Goal: Task Accomplishment & Management: Use online tool/utility

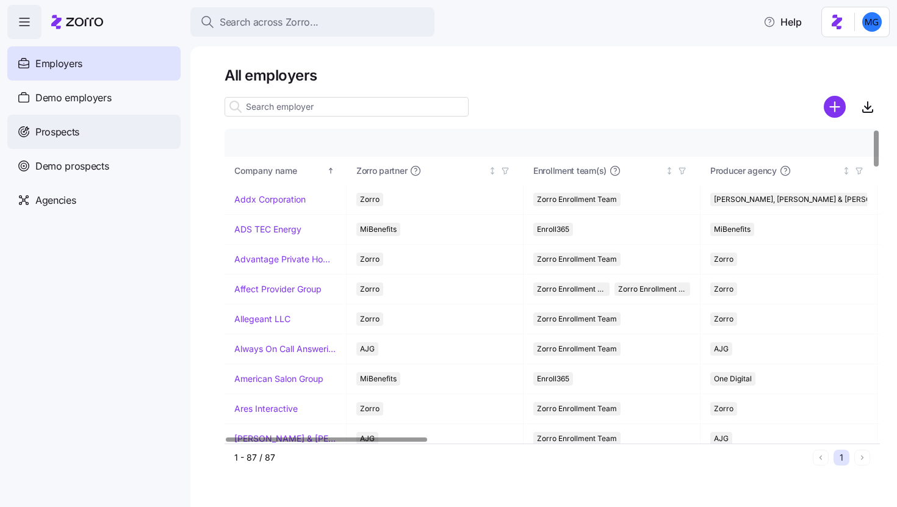
click at [131, 143] on div "Prospects" at bounding box center [93, 132] width 173 height 34
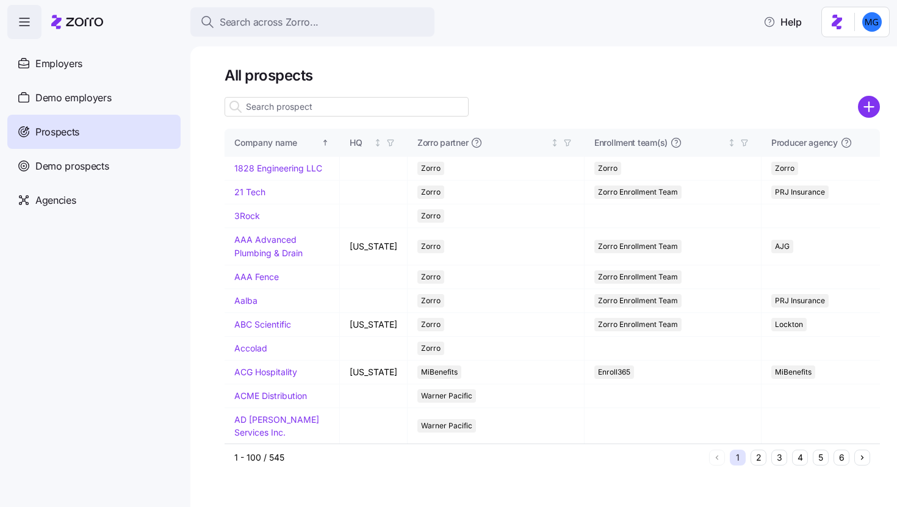
click at [346, 111] on input at bounding box center [346, 107] width 244 height 20
paste input "Global Strategic Business Process Solutions"
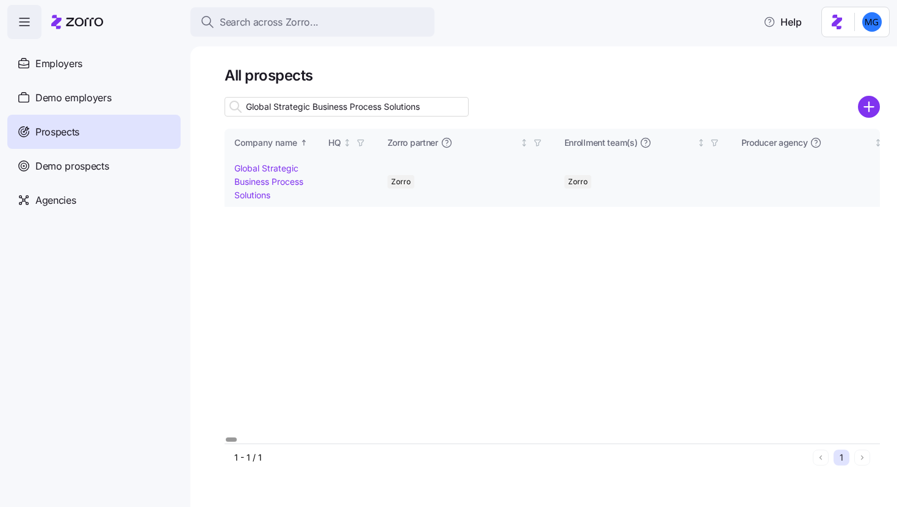
type input "Global Strategic Business Process Solutions"
click at [259, 187] on td "Global Strategic Business Process Solutions" at bounding box center [271, 182] width 94 height 50
click at [259, 182] on link "Global Strategic Business Process Solutions" at bounding box center [268, 181] width 69 height 37
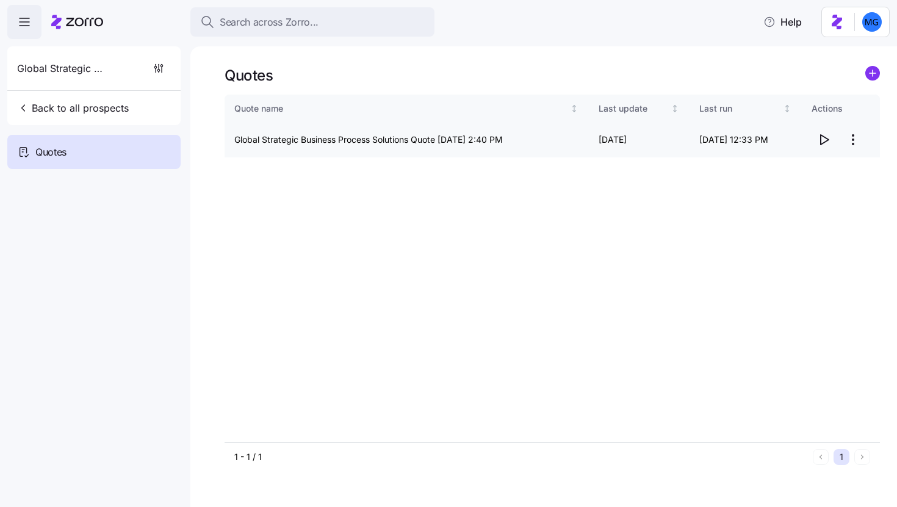
click at [822, 139] on icon "button" at bounding box center [823, 139] width 15 height 15
drag, startPoint x: 236, startPoint y: 138, endPoint x: 412, endPoint y: 140, distance: 176.3
click at [412, 140] on td "Global Strategic Business Process Solutions Quote [DATE] 2:40 PM" at bounding box center [408, 140] width 369 height 35
copy td "Global Strategic Business Process Solutions"
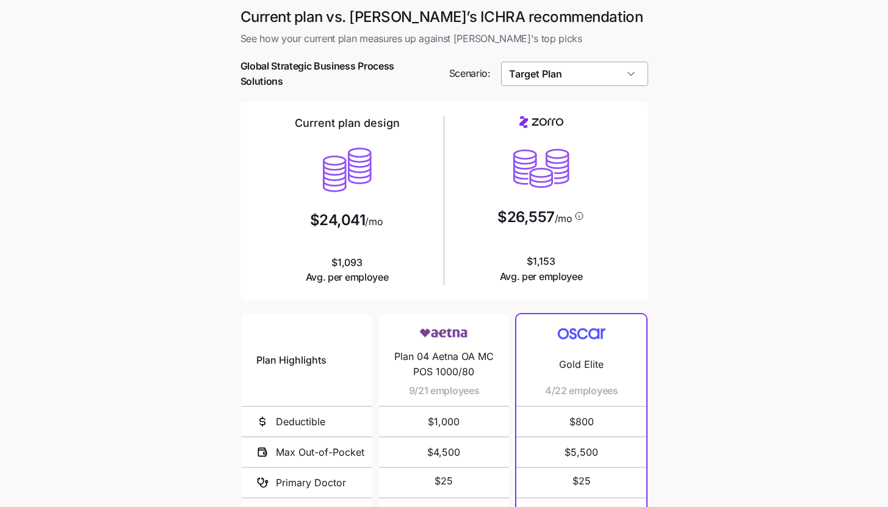
click at [601, 73] on input "Target Plan" at bounding box center [574, 74] width 147 height 24
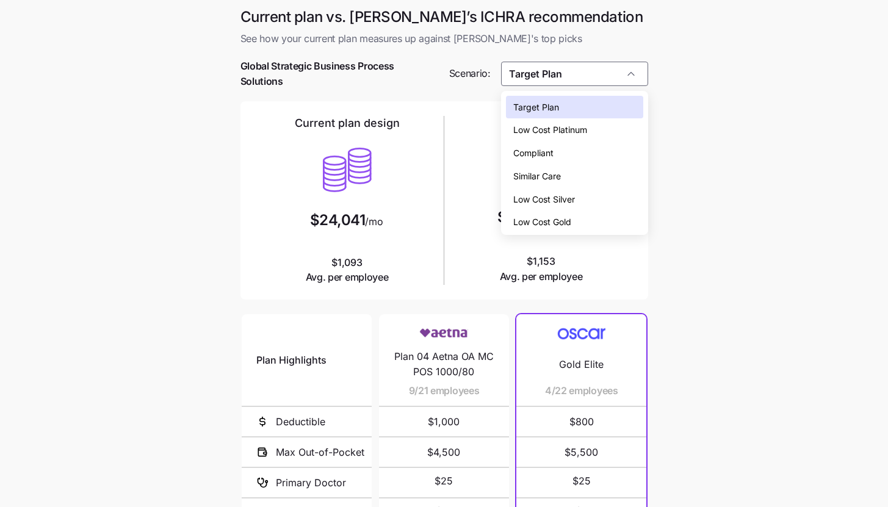
click at [577, 195] on div "Low Cost Silver" at bounding box center [574, 199] width 137 height 23
type input "Low Cost Silver"
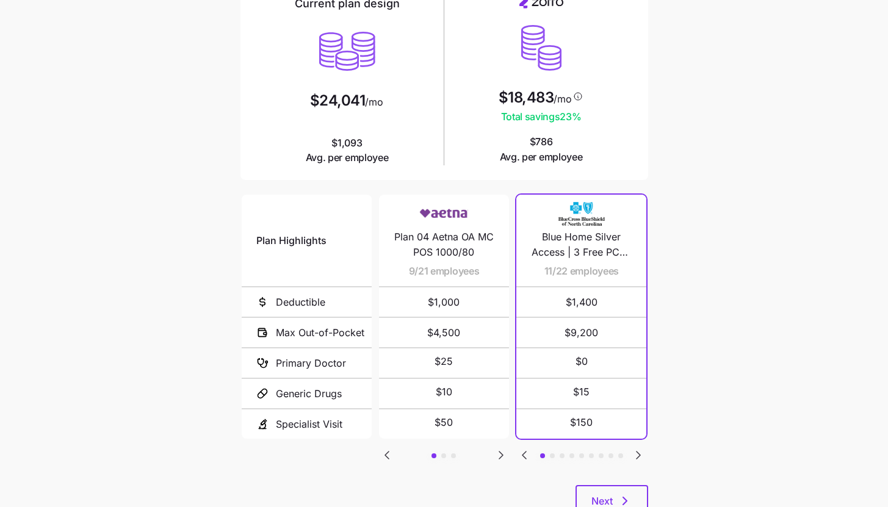
scroll to position [165, 0]
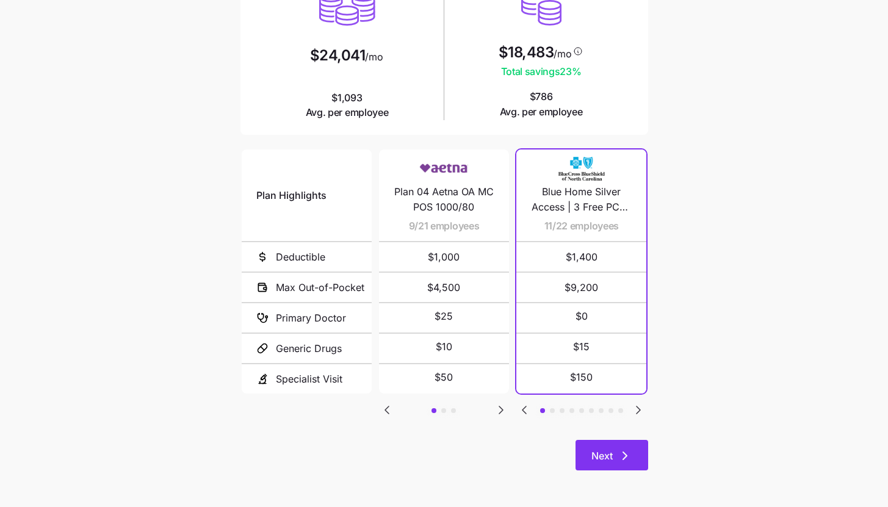
click at [634, 459] on button "Next" at bounding box center [611, 455] width 73 height 31
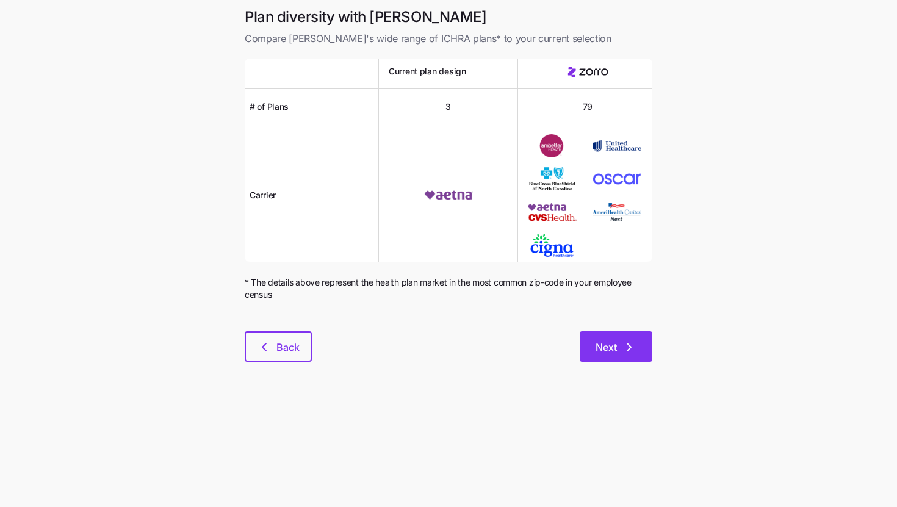
click at [639, 355] on button "Next" at bounding box center [616, 346] width 73 height 31
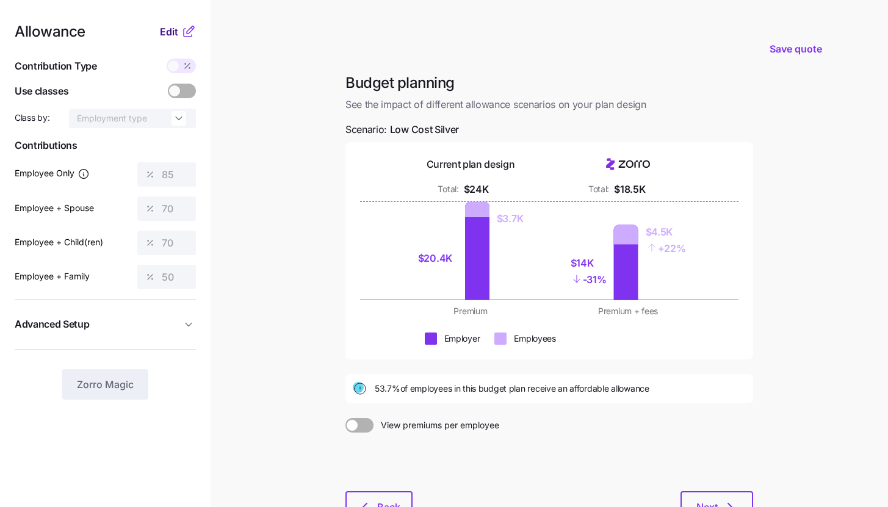
click at [174, 32] on span "Edit" at bounding box center [169, 31] width 18 height 15
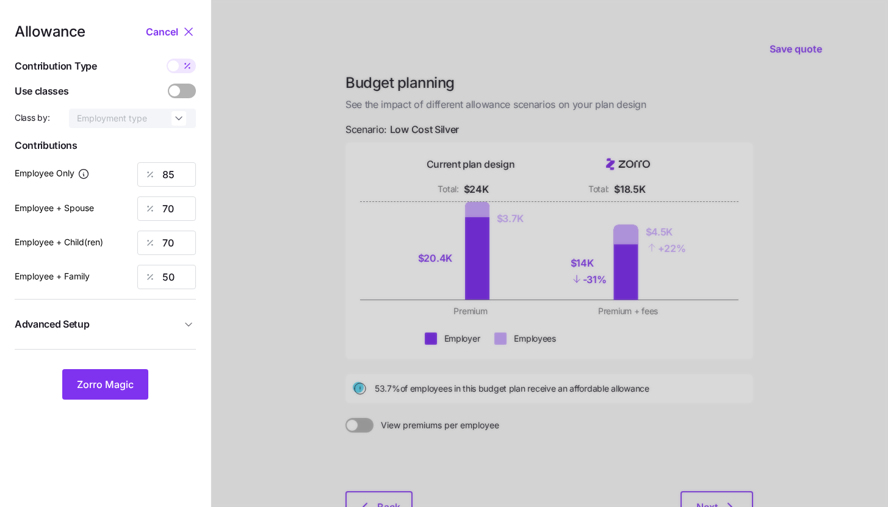
click at [149, 318] on span "Advanced Setup" at bounding box center [98, 324] width 167 height 15
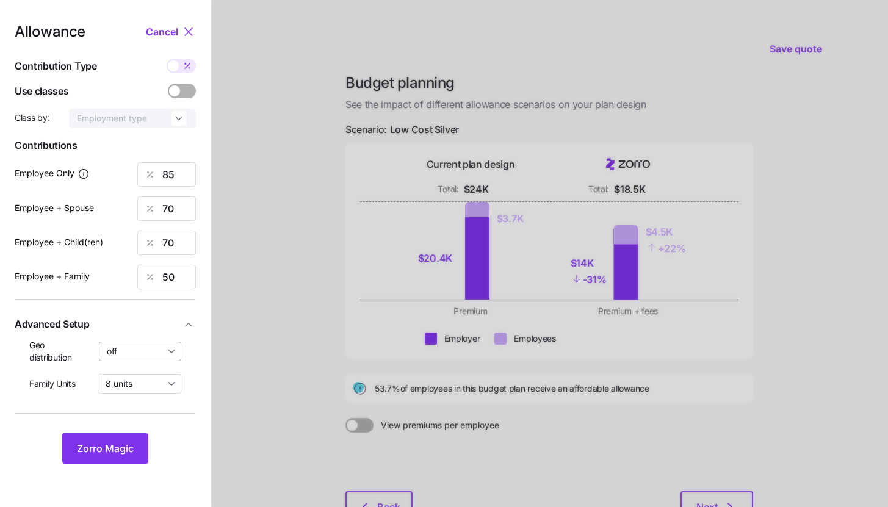
click at [145, 356] on input "off" at bounding box center [140, 352] width 83 height 20
click at [144, 420] on span "By state (9)" at bounding box center [133, 422] width 47 height 13
type input "By state (9)"
click at [125, 444] on span "Zorro Magic" at bounding box center [105, 448] width 57 height 15
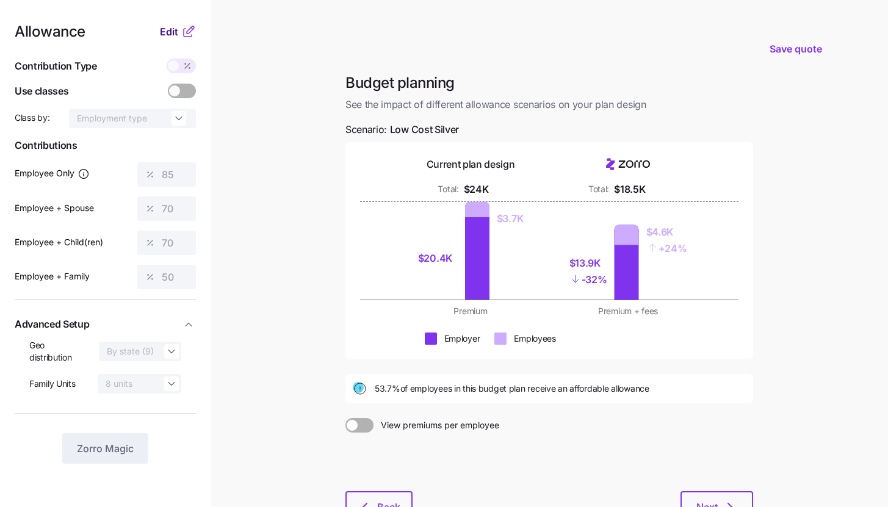
click at [175, 31] on span "Edit" at bounding box center [169, 31] width 18 height 15
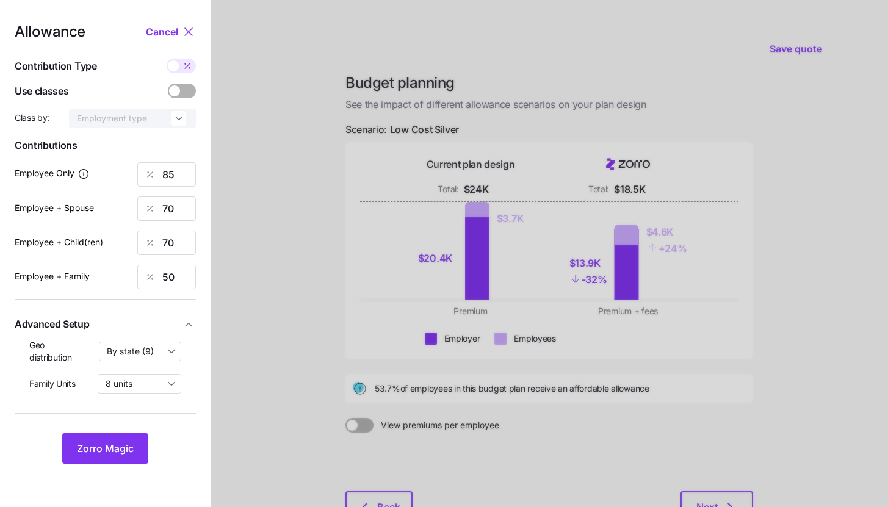
click at [184, 68] on icon at bounding box center [187, 66] width 10 height 10
click at [167, 59] on input "checkbox" at bounding box center [167, 59] width 0 height 0
type input "454"
type input "748"
type input "653"
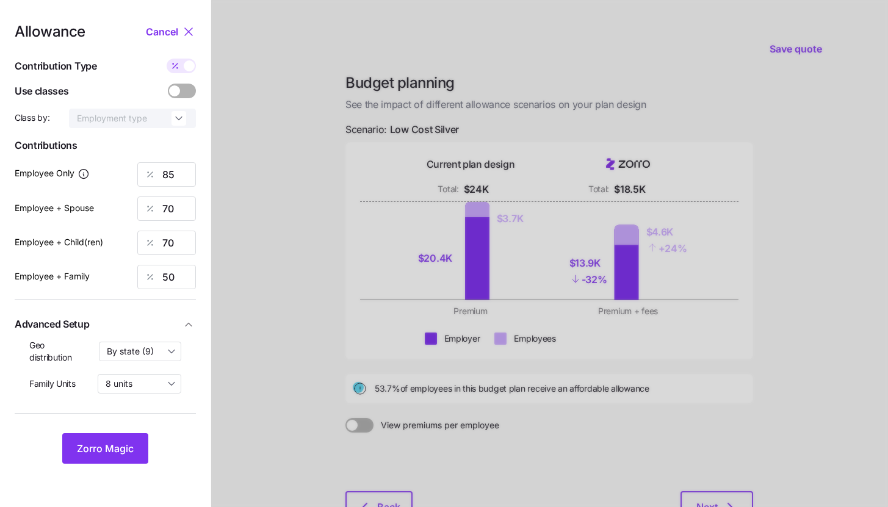
type input "734"
click at [184, 68] on span at bounding box center [189, 65] width 11 height 11
click at [167, 59] on input "checkbox" at bounding box center [167, 59] width 0 height 0
type input "85"
type input "70"
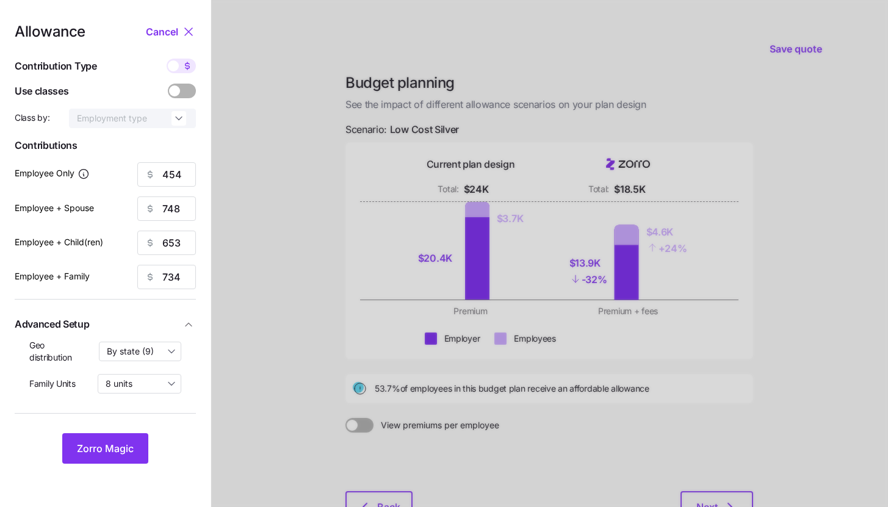
type input "70"
click at [173, 278] on input "50" at bounding box center [166, 277] width 59 height 24
type input "70"
click at [115, 436] on button "Zorro Magic" at bounding box center [105, 448] width 86 height 31
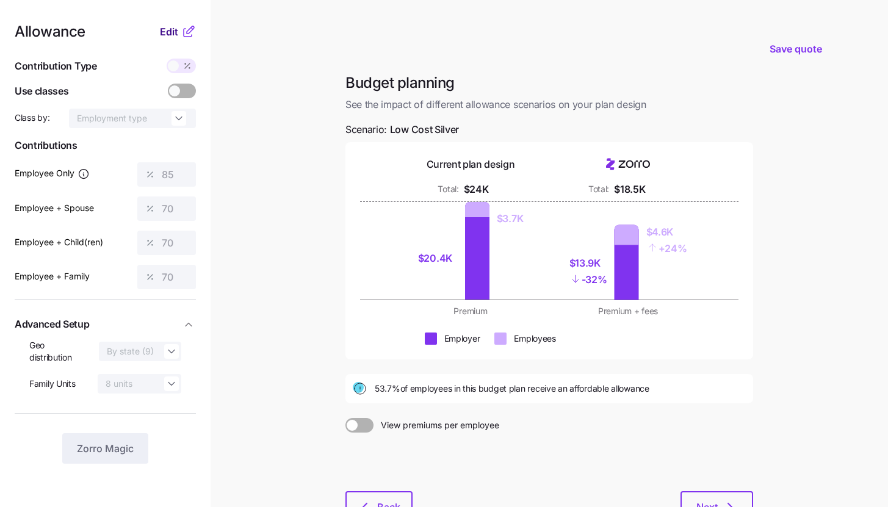
click at [175, 32] on span "Edit" at bounding box center [169, 31] width 18 height 15
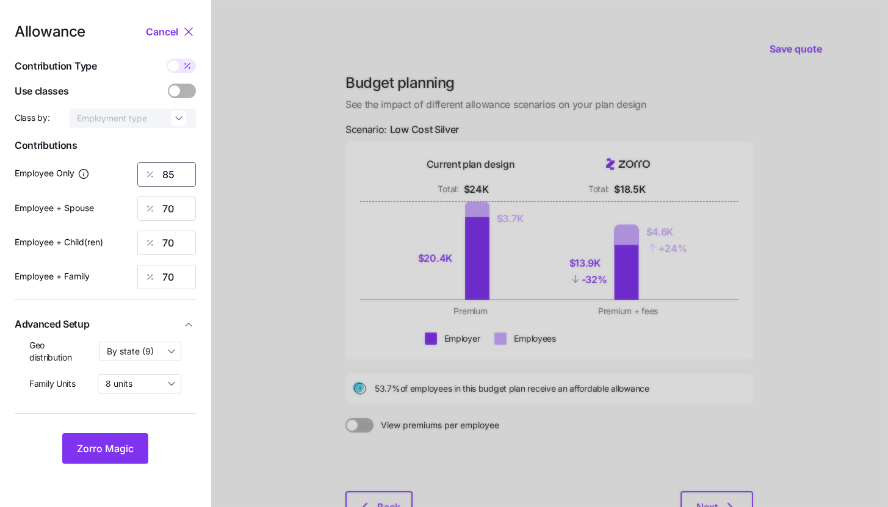
click at [179, 173] on input "85" at bounding box center [166, 174] width 59 height 24
click at [127, 437] on button "Zorro Magic" at bounding box center [105, 448] width 86 height 31
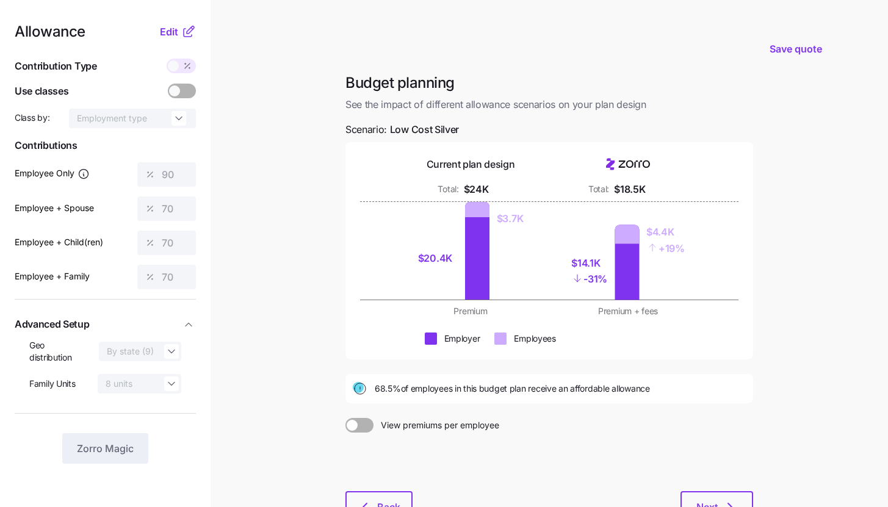
click at [177, 23] on nav "Allowance Edit Contribution Type Use classes Class by: Employment type Contribu…" at bounding box center [105, 300] width 210 height 600
click at [182, 31] on icon at bounding box center [188, 31] width 15 height 15
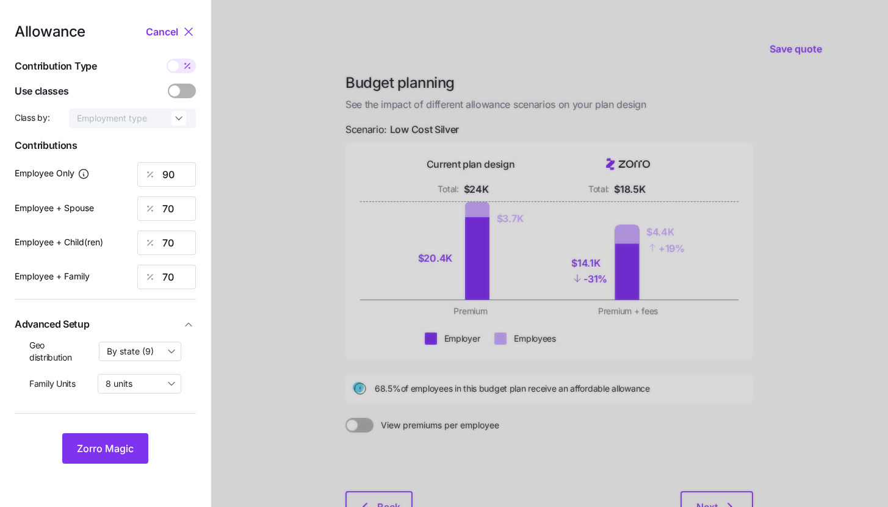
click at [184, 64] on icon at bounding box center [187, 66] width 10 height 10
click at [167, 59] on input "checkbox" at bounding box center [167, 59] width 0 height 0
type input "481"
type input "748"
type input "653"
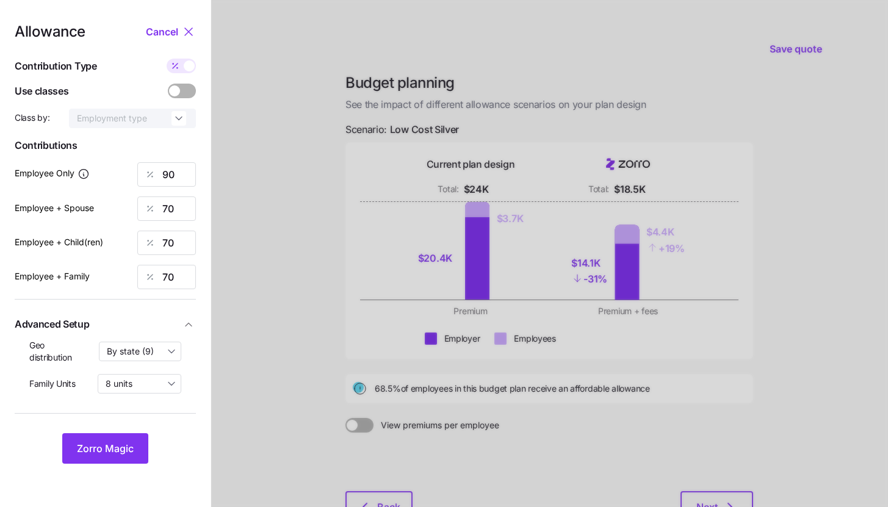
type input "1027"
click at [185, 214] on input "748" at bounding box center [166, 208] width 59 height 24
type input "481"
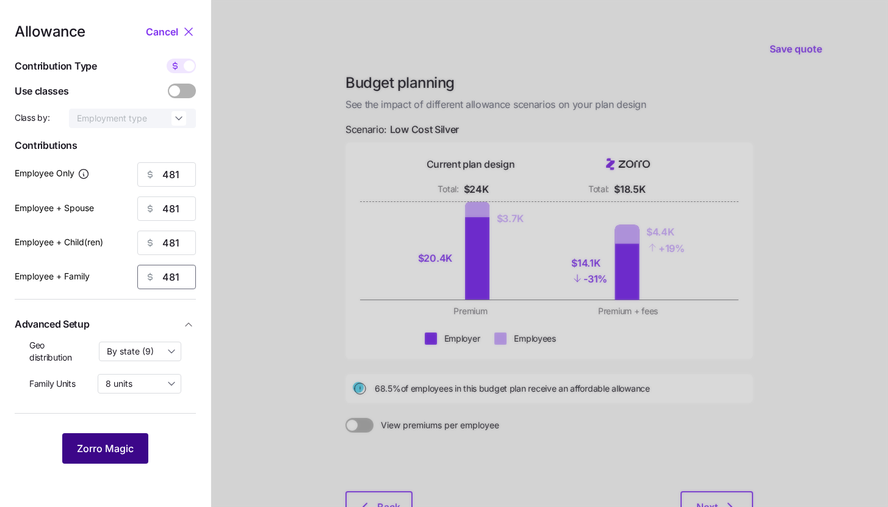
type input "481"
click at [129, 444] on span "Zorro Magic" at bounding box center [105, 448] width 57 height 15
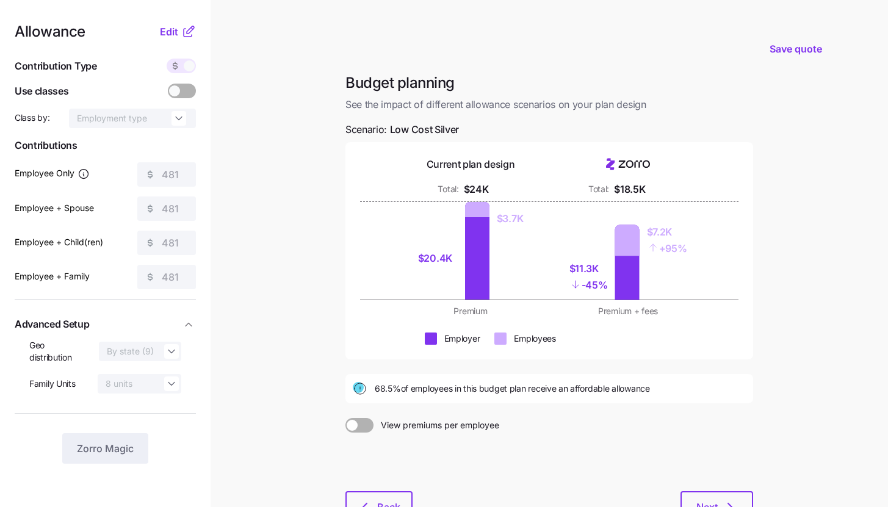
click at [181, 37] on icon at bounding box center [188, 31] width 15 height 15
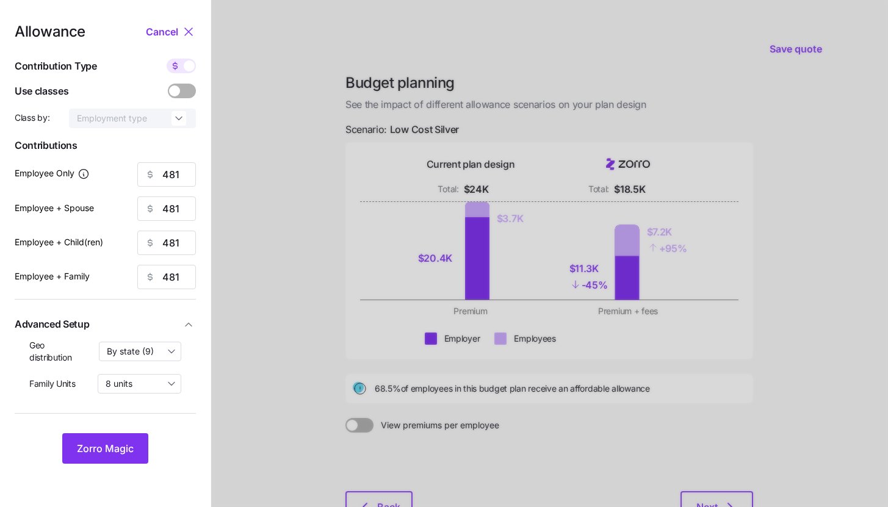
click at [181, 71] on span at bounding box center [175, 66] width 17 height 15
click at [167, 59] on input "checkbox" at bounding box center [167, 59] width 0 height 0
type input "90"
type input "45"
type input "52"
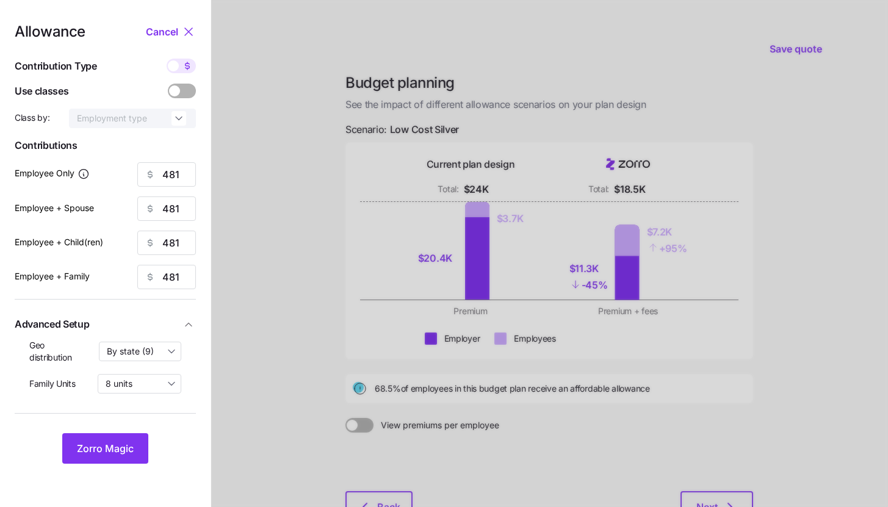
type input "33"
click at [176, 201] on input "45" at bounding box center [166, 208] width 59 height 24
type input "70"
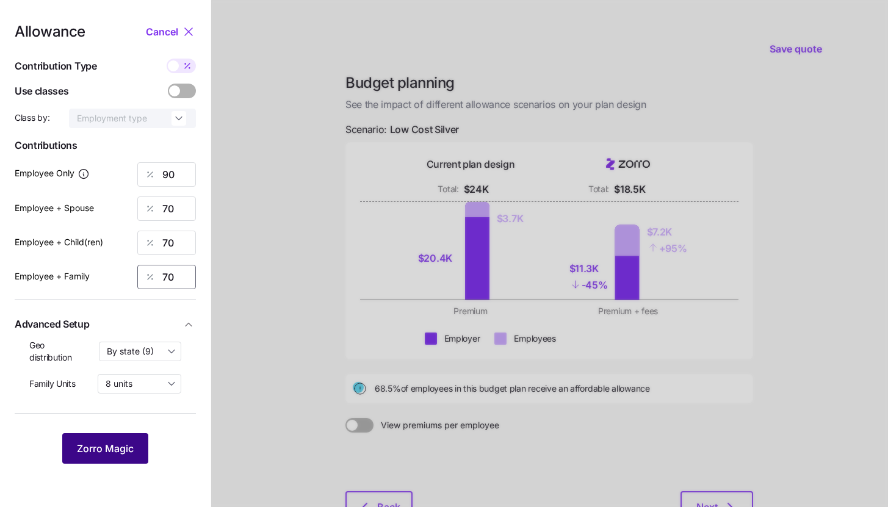
type input "70"
click at [121, 459] on button "Zorro Magic" at bounding box center [105, 448] width 86 height 31
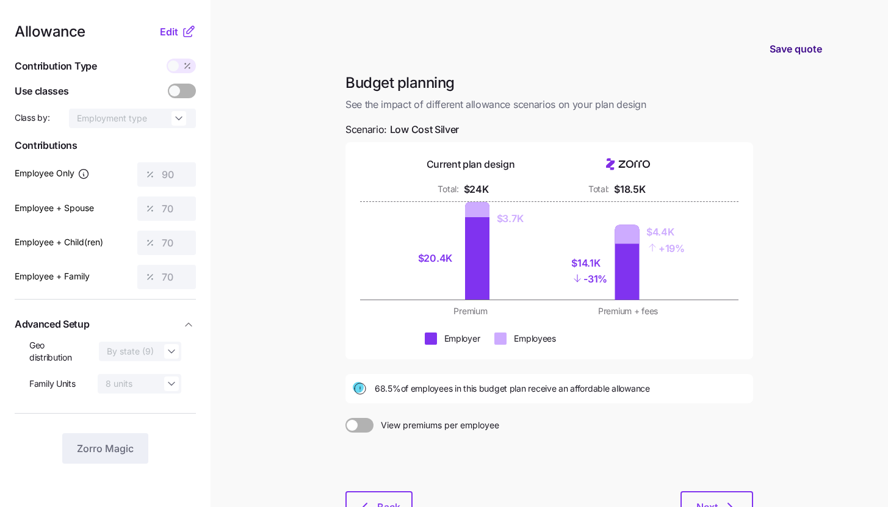
click at [806, 53] on span "Save quote" at bounding box center [795, 48] width 52 height 15
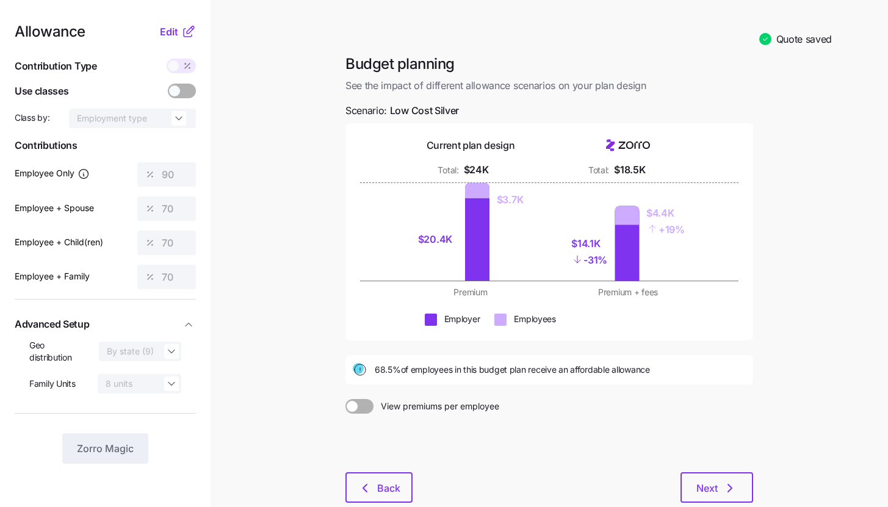
scroll to position [74, 0]
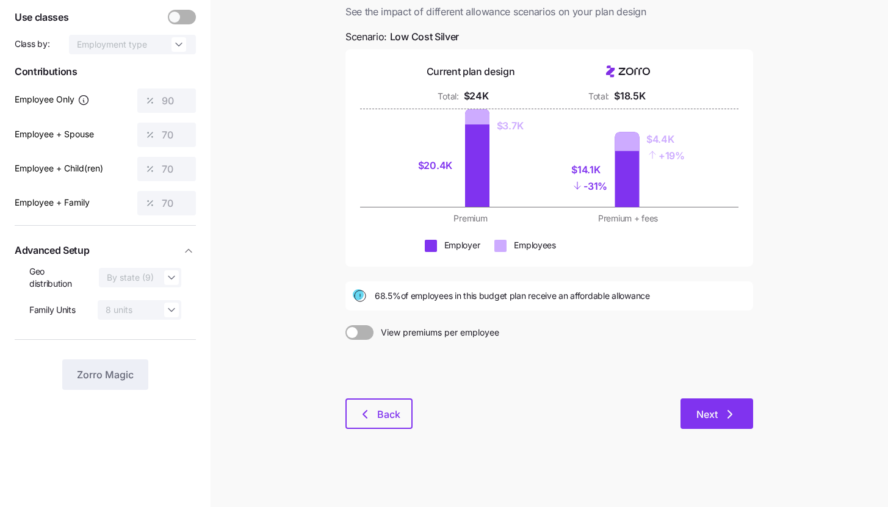
click at [745, 425] on button "Next" at bounding box center [716, 413] width 73 height 31
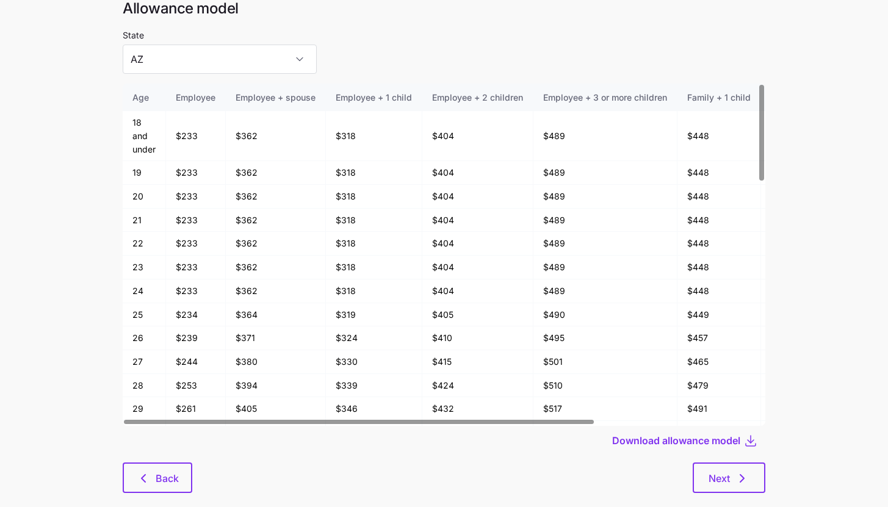
scroll to position [63, 0]
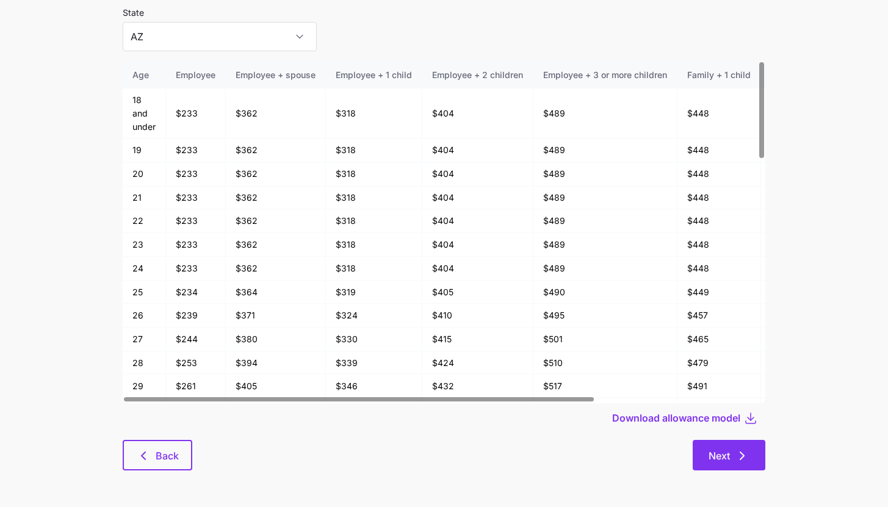
click at [738, 456] on icon "button" at bounding box center [741, 455] width 15 height 15
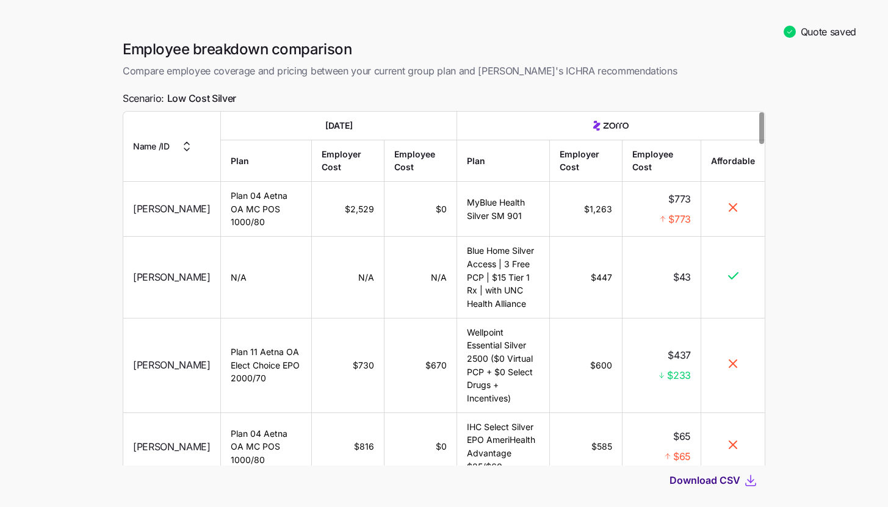
click at [714, 481] on span "Download CSV" at bounding box center [704, 480] width 71 height 15
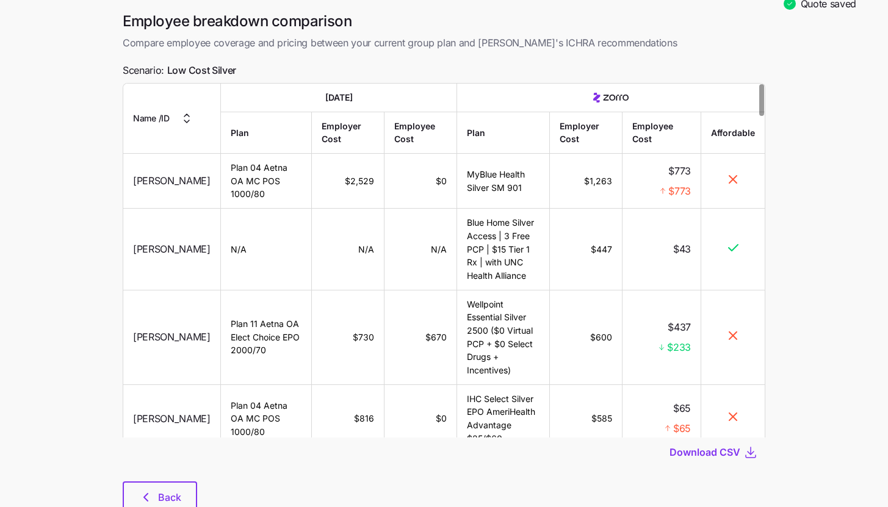
scroll to position [70, 0]
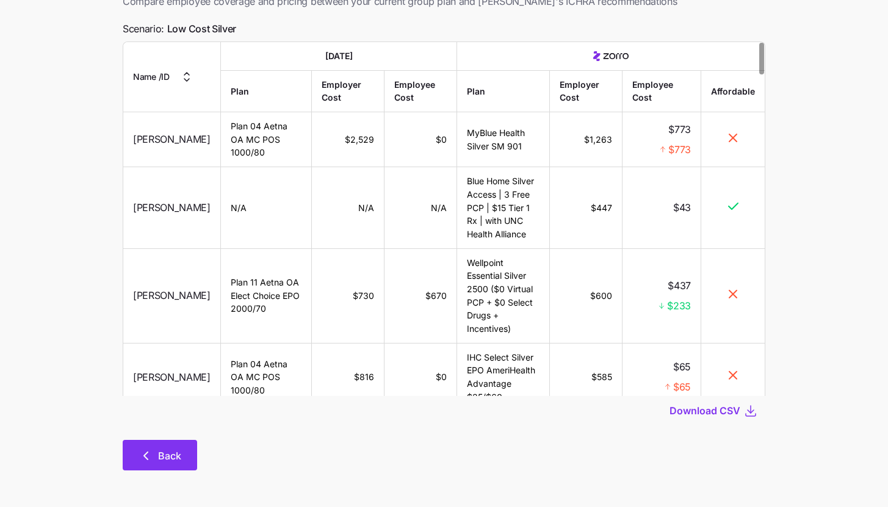
click at [156, 450] on span "Back" at bounding box center [159, 455] width 43 height 15
click at [156, 459] on span "Back" at bounding box center [159, 455] width 43 height 15
click at [146, 452] on icon "button" at bounding box center [145, 455] width 15 height 15
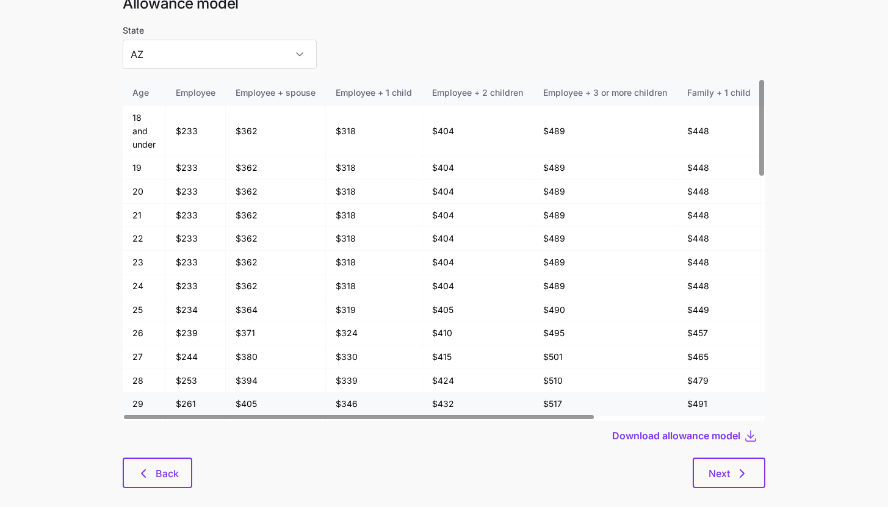
scroll to position [63, 0]
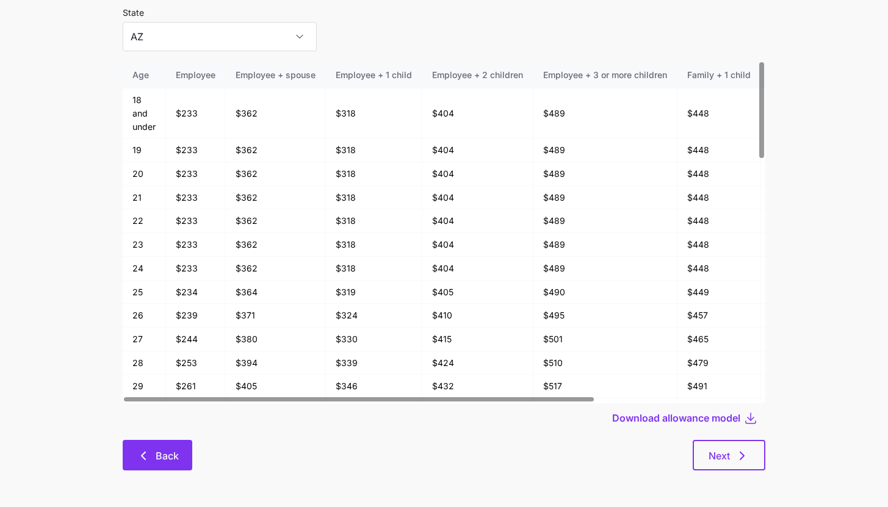
click at [142, 456] on icon "button" at bounding box center [144, 455] width 4 height 7
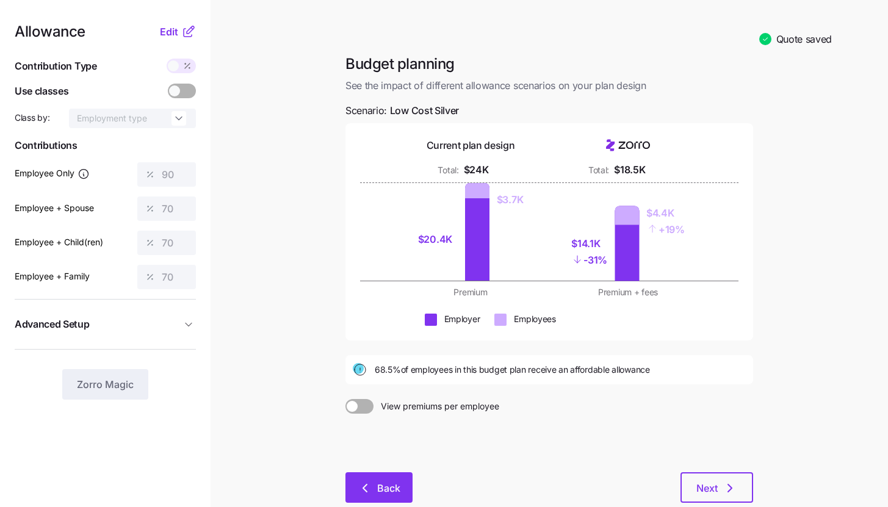
click at [388, 479] on button "Back" at bounding box center [378, 487] width 67 height 31
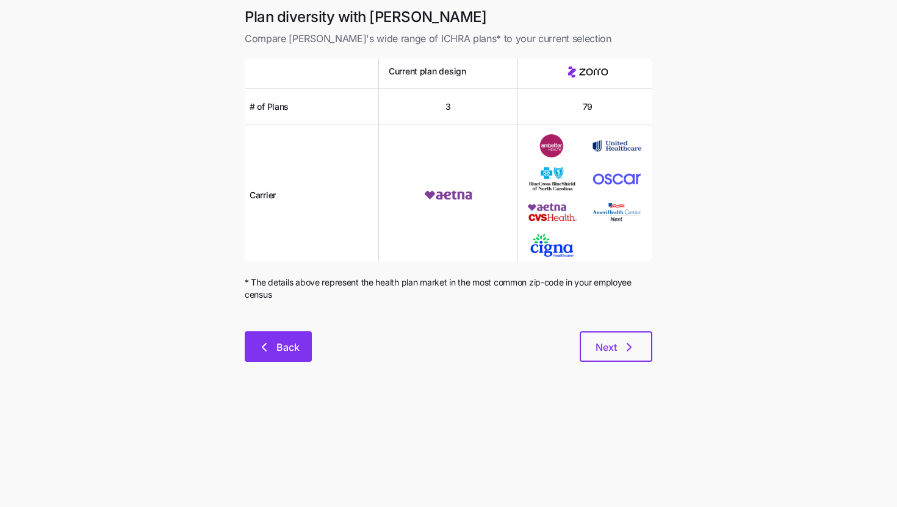
click at [276, 358] on button "Back" at bounding box center [278, 346] width 67 height 31
